Goal: Task Accomplishment & Management: Complete application form

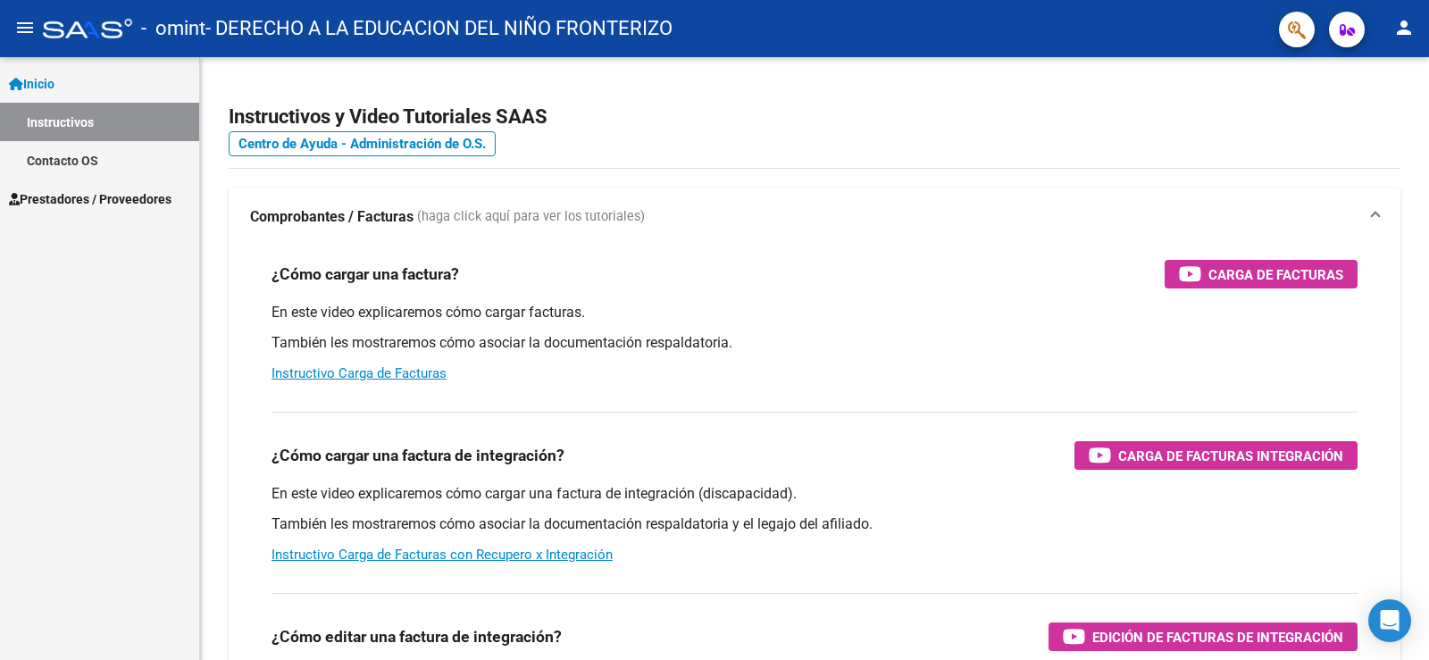
click at [120, 196] on span "Prestadores / Proveedores" at bounding box center [90, 199] width 163 height 20
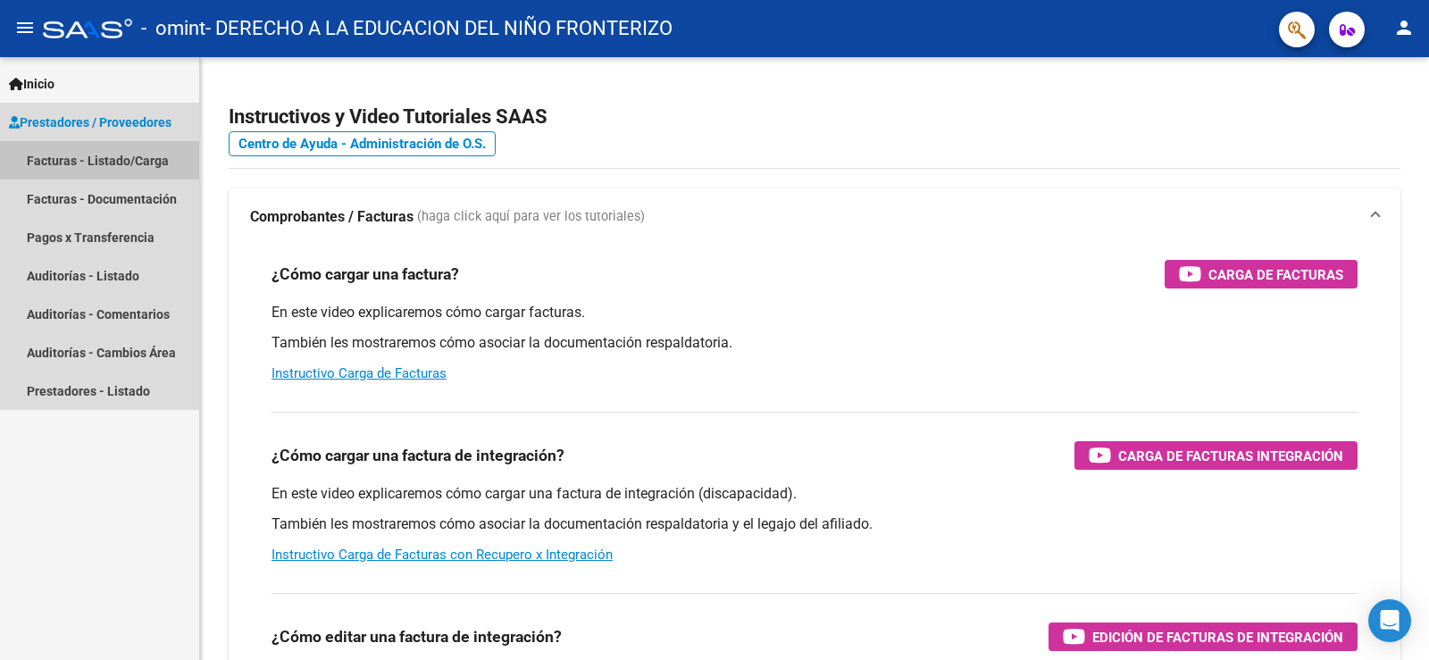
click at [106, 161] on link "Facturas - Listado/Carga" at bounding box center [99, 160] width 199 height 38
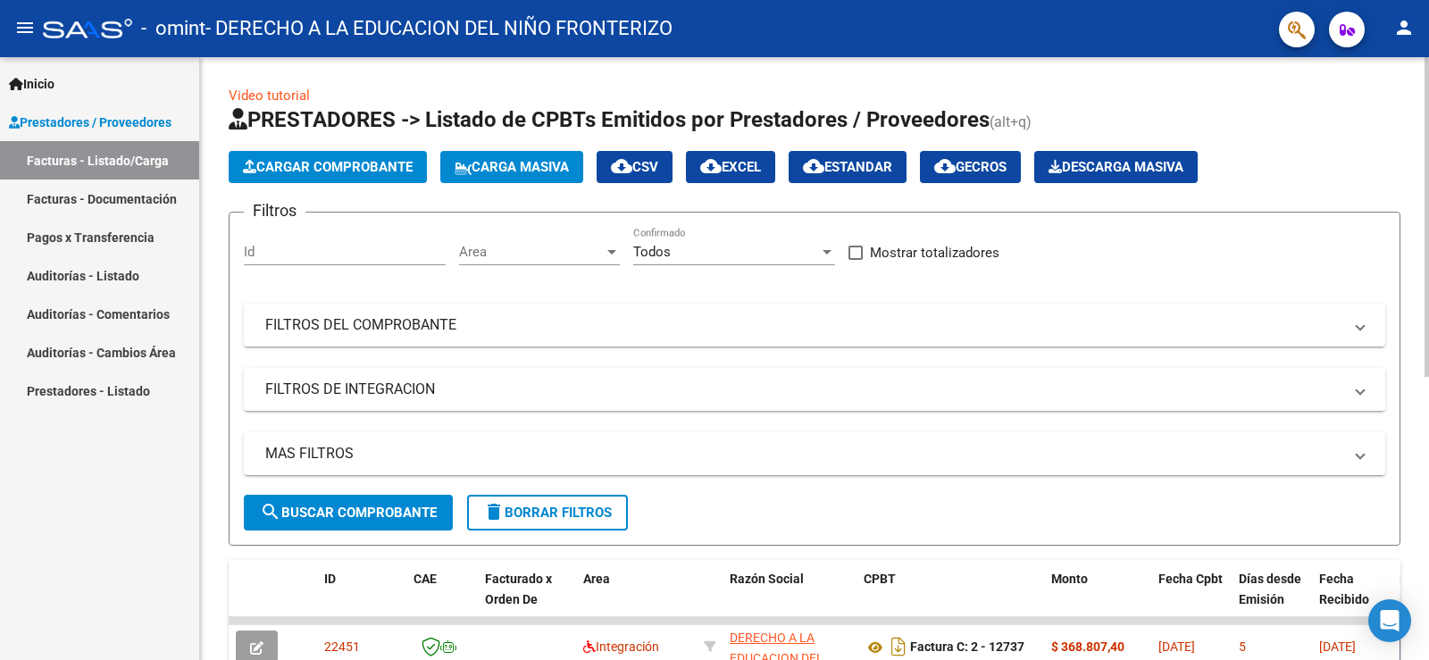
scroll to position [179, 0]
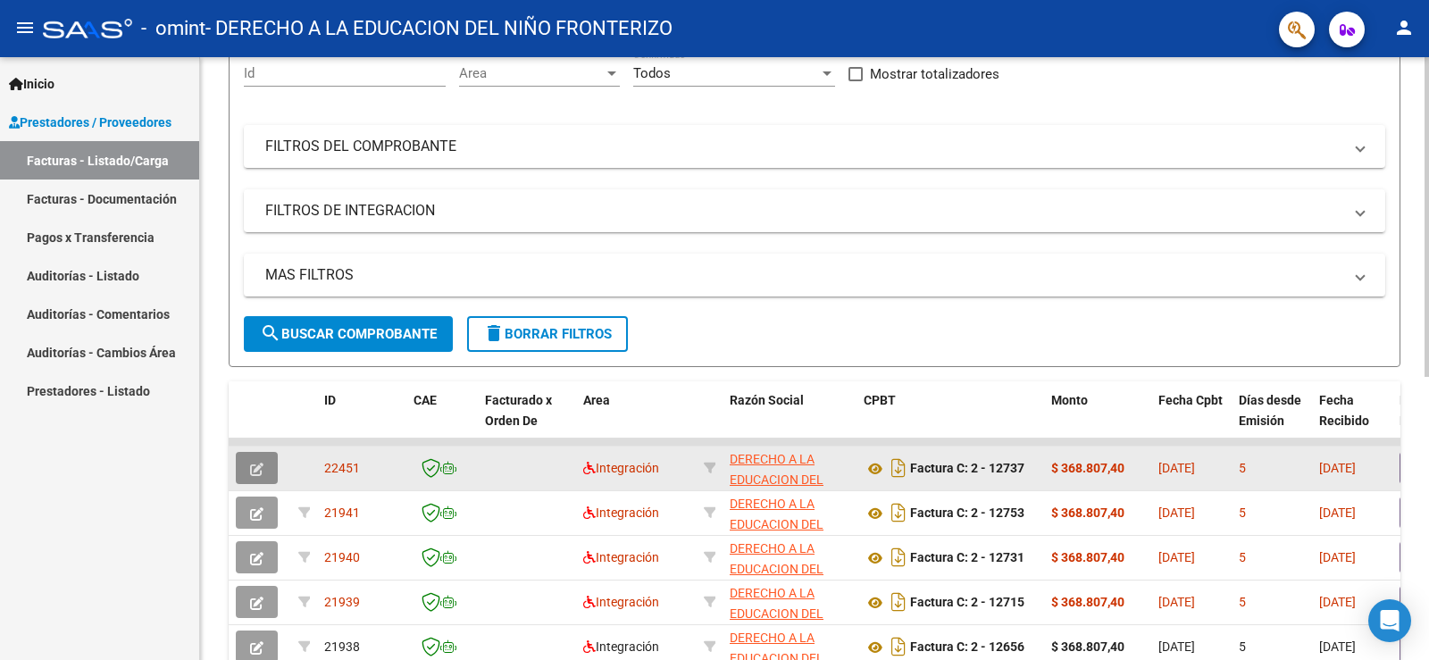
click at [271, 471] on button "button" at bounding box center [257, 468] width 42 height 32
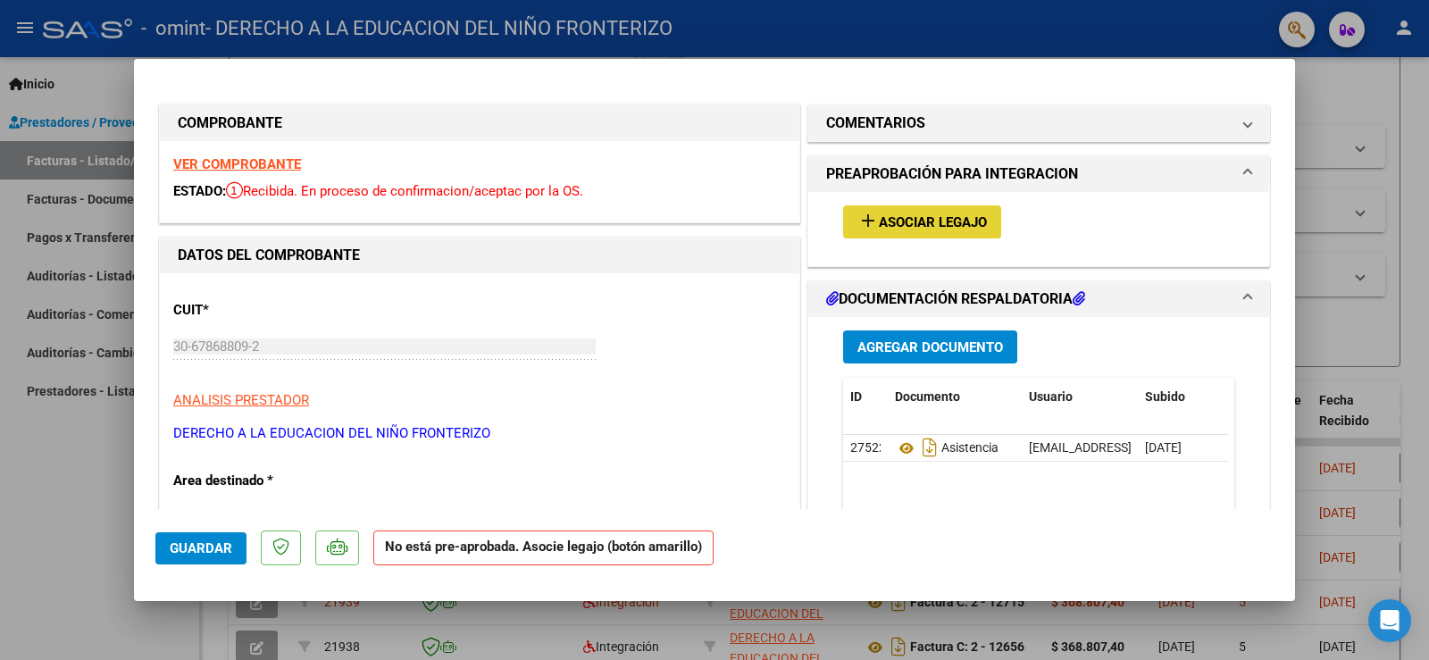
click at [889, 222] on span "Asociar Legajo" at bounding box center [933, 222] width 108 height 16
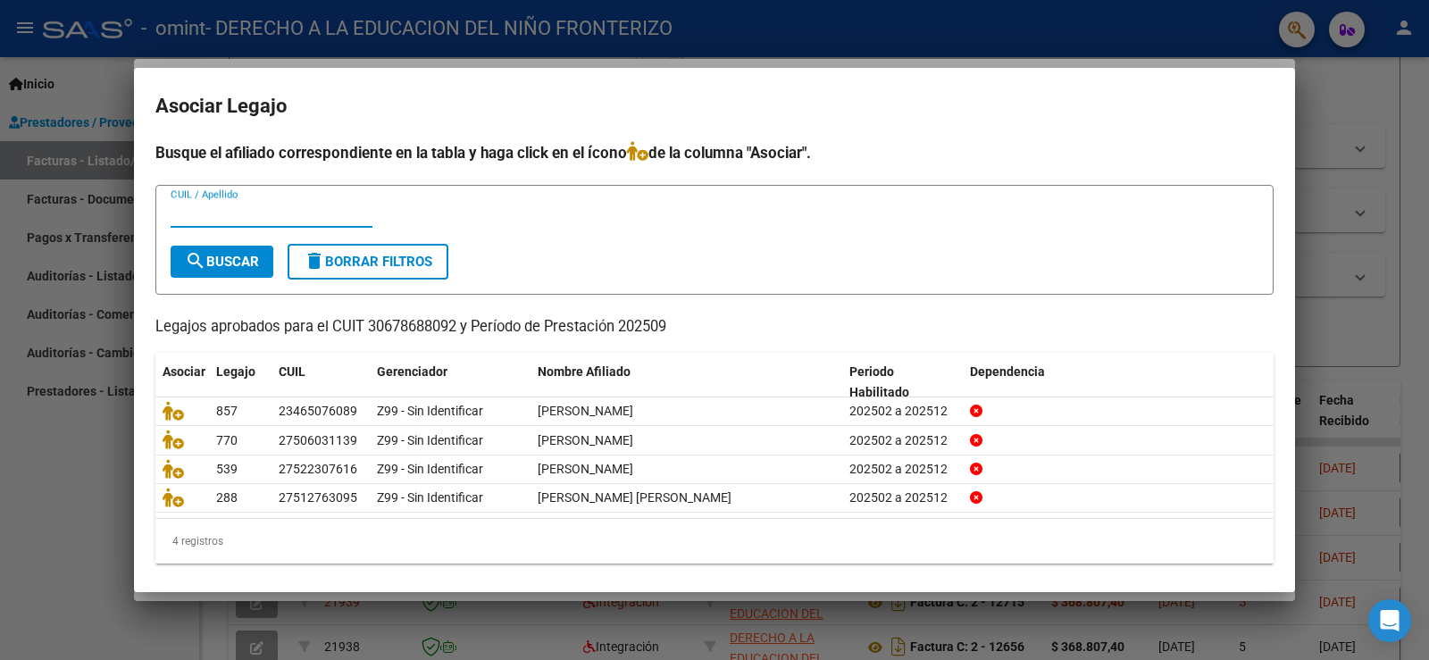
click at [1334, 97] on div at bounding box center [714, 330] width 1429 height 660
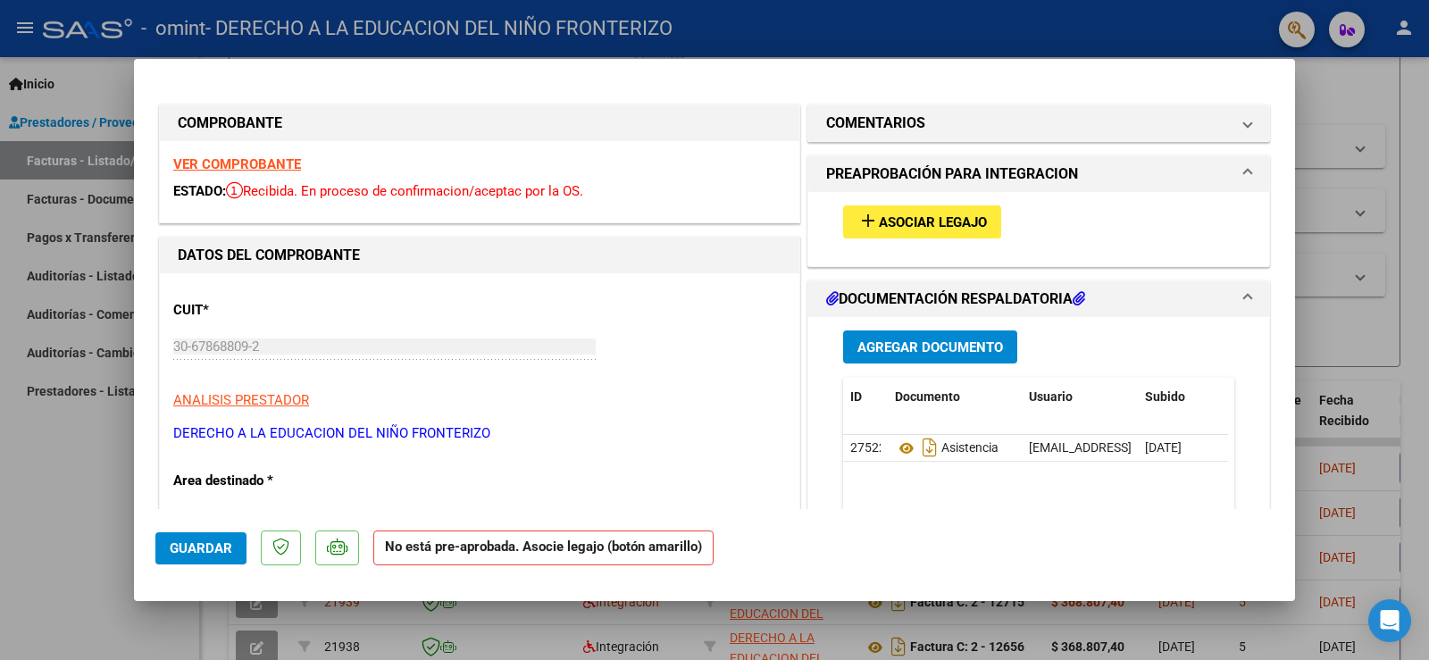
click at [1383, 93] on div at bounding box center [714, 330] width 1429 height 660
type input "$ 0,00"
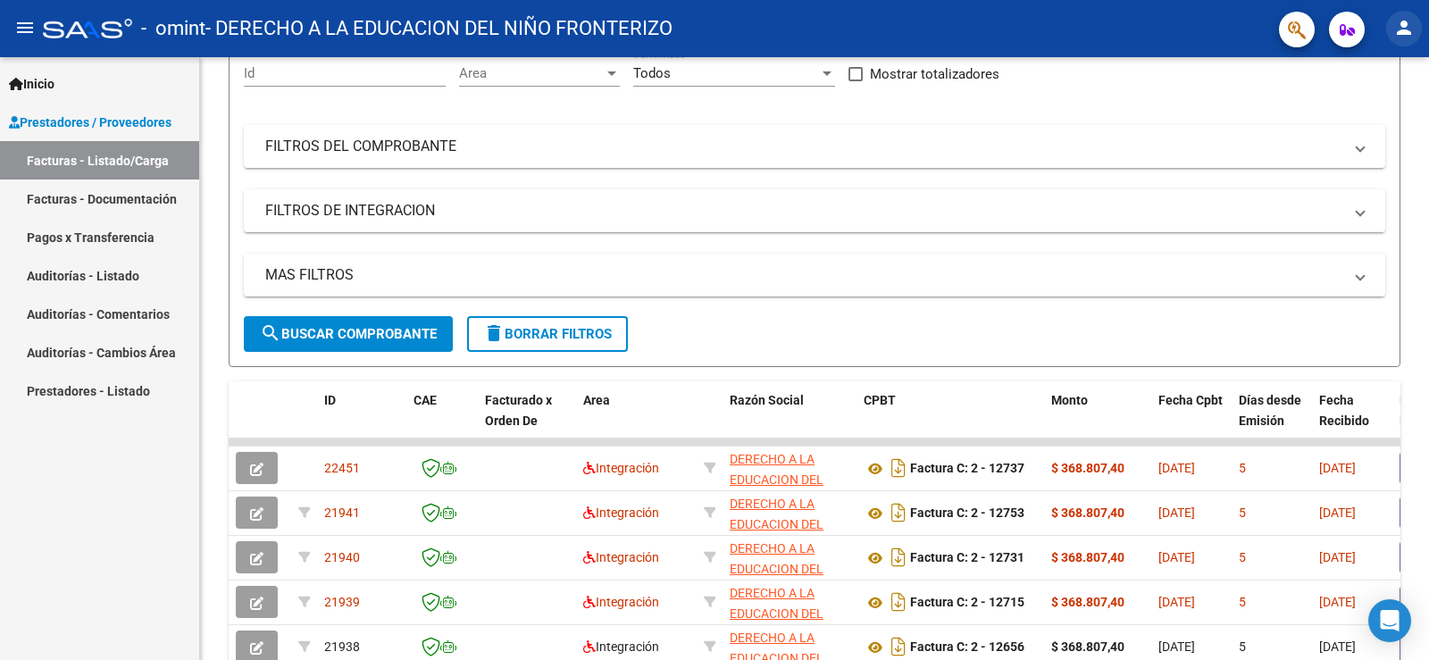
click at [1411, 29] on mat-icon "person" at bounding box center [1403, 27] width 21 height 21
click at [1368, 114] on button "exit_to_app Salir" at bounding box center [1367, 117] width 109 height 43
